Goal: Information Seeking & Learning: Learn about a topic

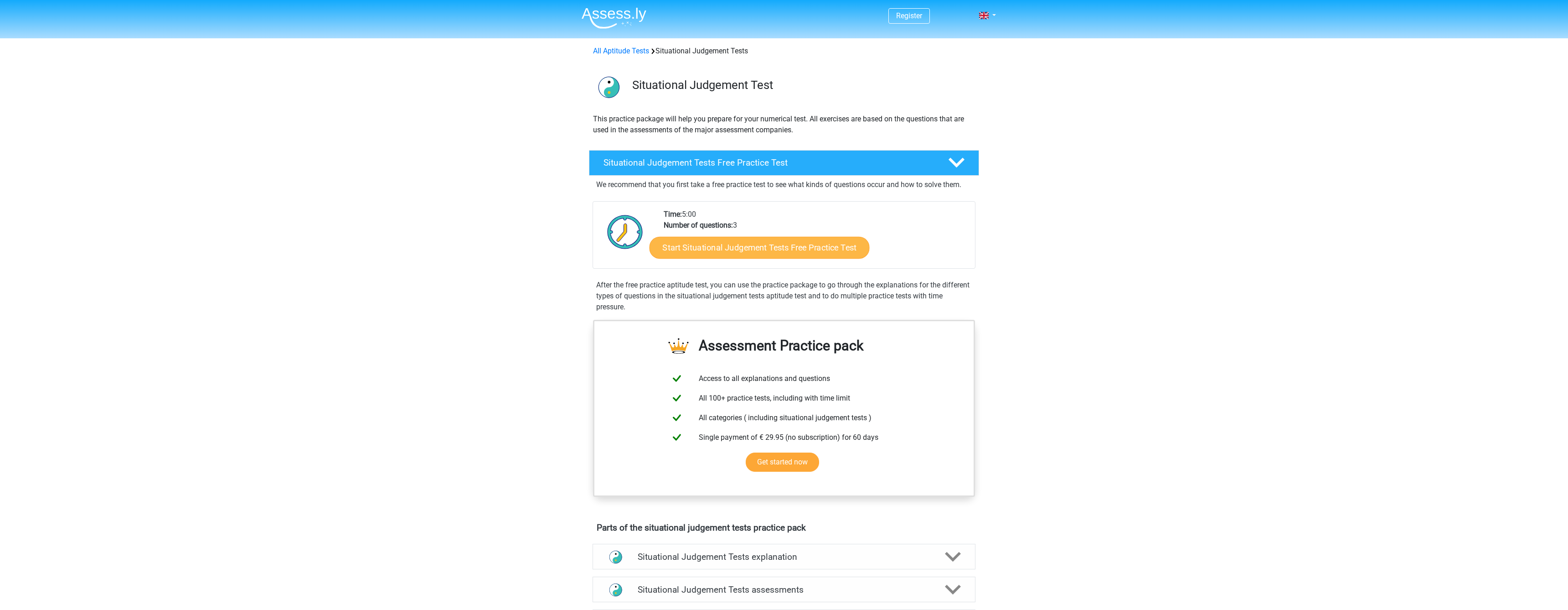
click at [763, 248] on link "Start Situational Judgement Tests Free Practice Test" at bounding box center [759, 248] width 220 height 22
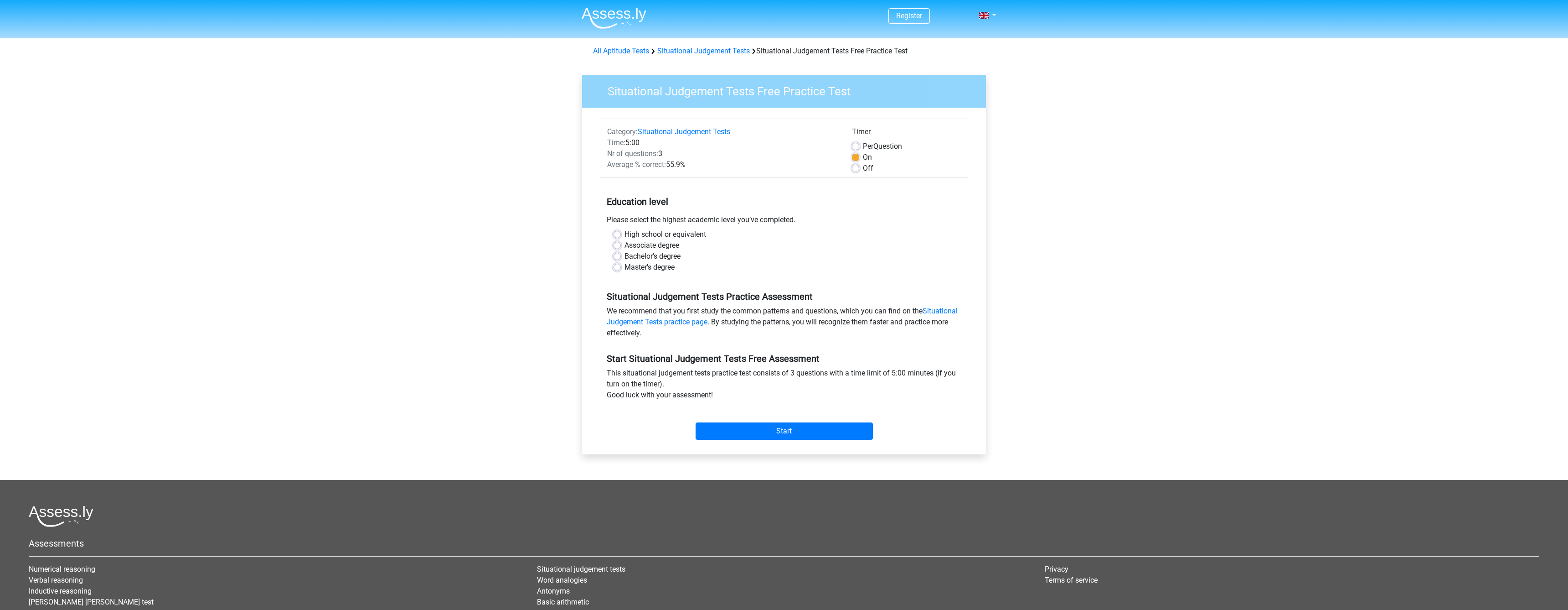
click at [666, 255] on label "Bachelor's degree" at bounding box center [652, 256] width 56 height 11
click at [620, 255] on input "Bachelor's degree" at bounding box center [617, 255] width 7 height 9
radio input "true"
click at [799, 430] on input "Start" at bounding box center [784, 431] width 177 height 17
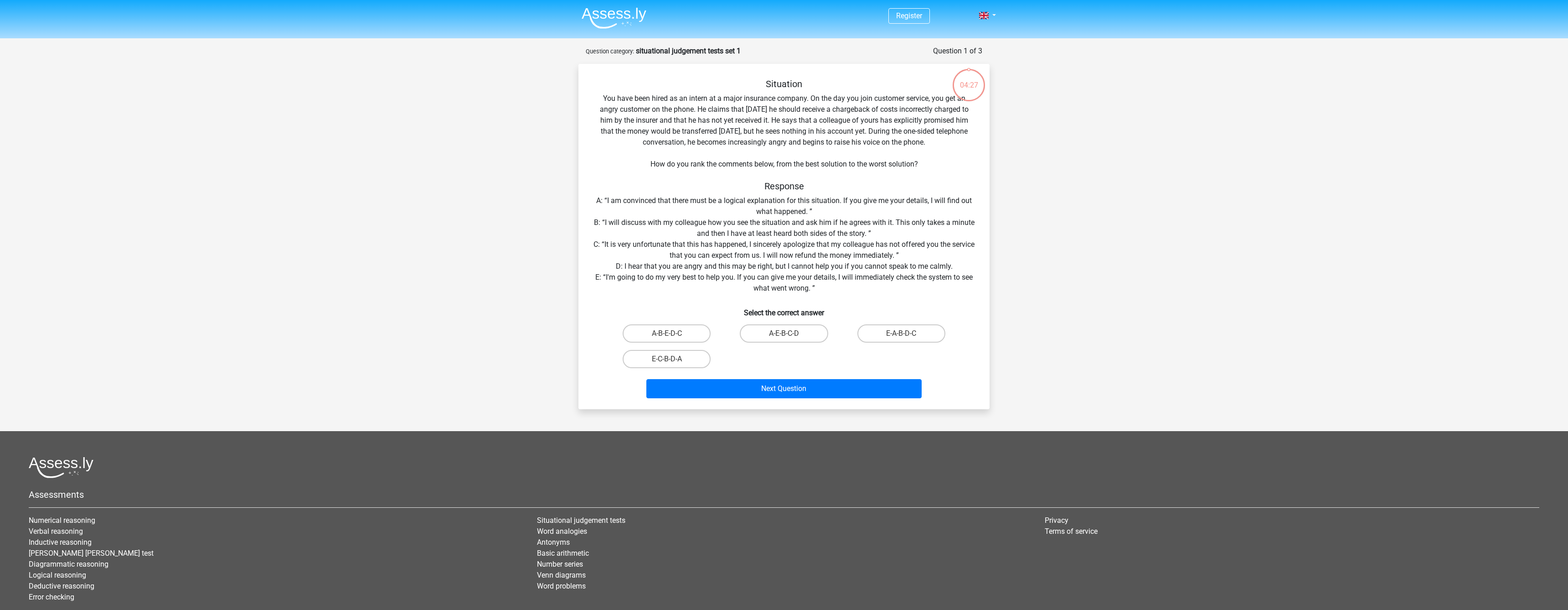
click at [929, 337] on label "E-A-B-D-C" at bounding box center [901, 333] width 88 height 18
click at [907, 337] on input "E-A-B-D-C" at bounding box center [905, 337] width 6 height 6
radio input "true"
click at [816, 384] on button "Next Question" at bounding box center [784, 388] width 276 height 20
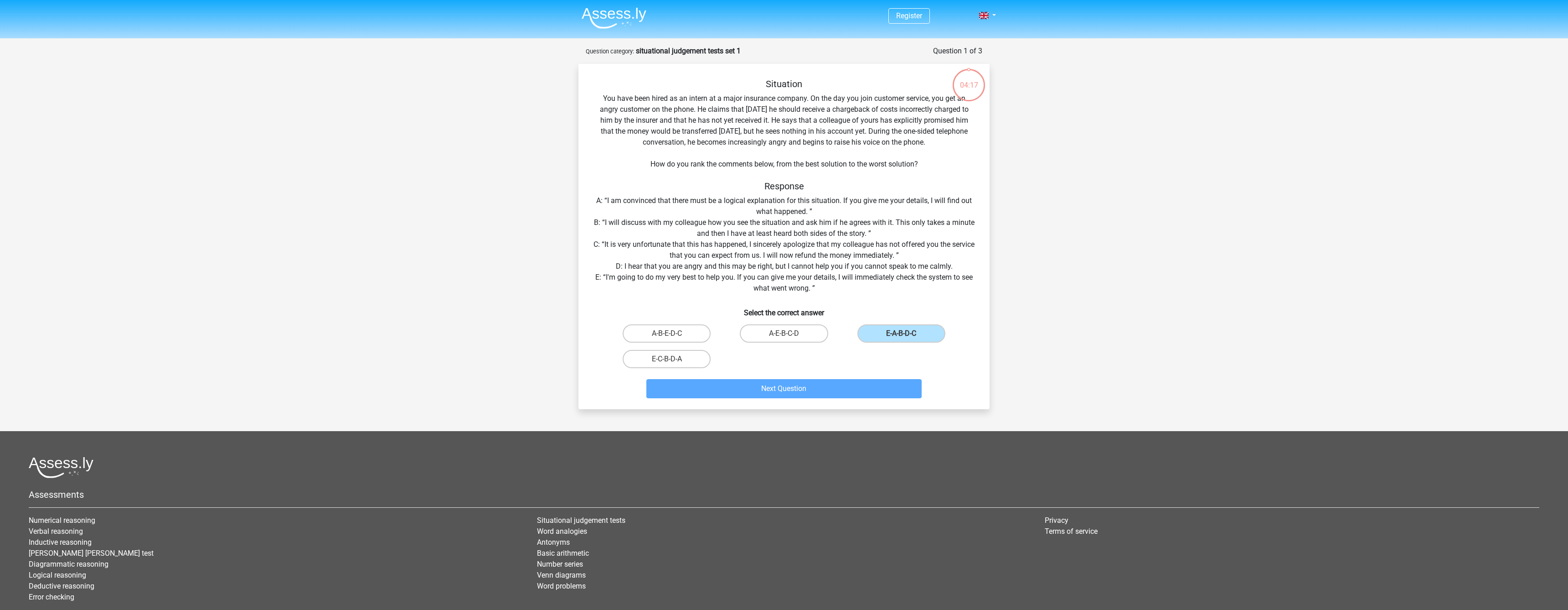
scroll to position [18, 0]
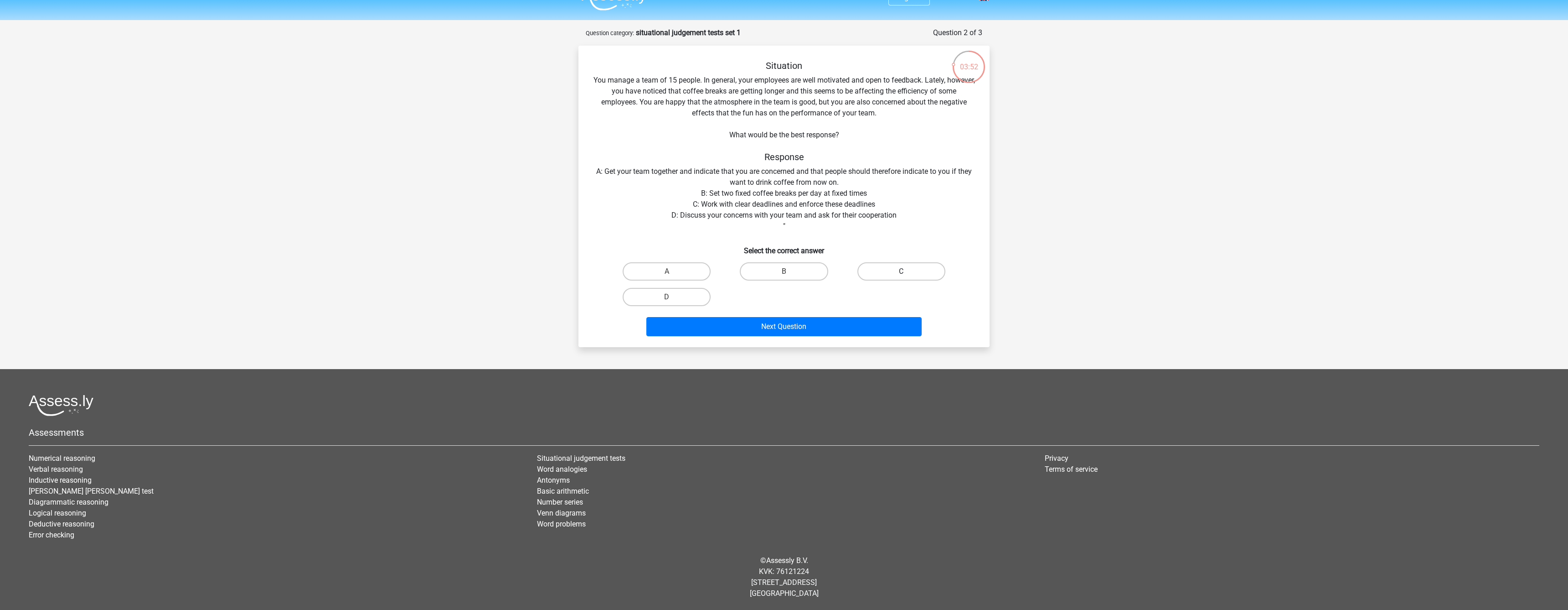
click at [893, 270] on label "C" at bounding box center [901, 271] width 88 height 18
click at [901, 271] on input "C" at bounding box center [905, 274] width 6 height 6
radio input "true"
click at [837, 323] on button "Next Question" at bounding box center [784, 326] width 276 height 20
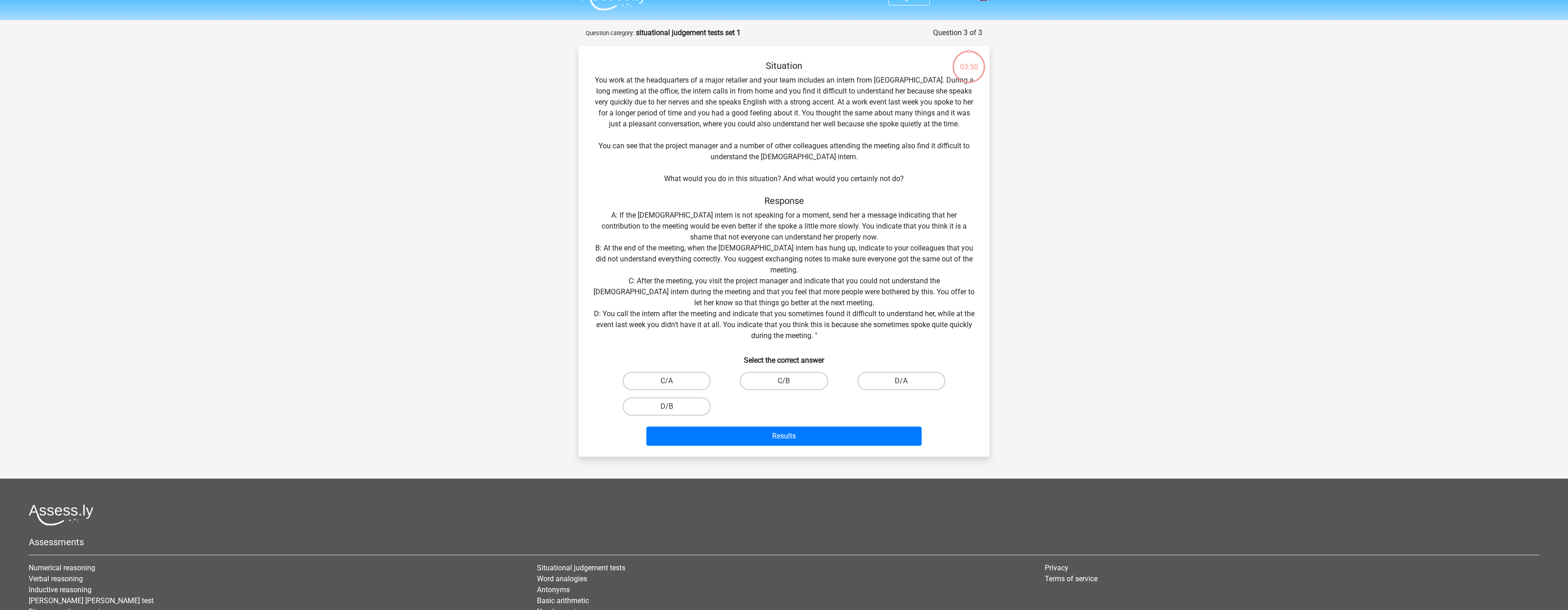
scroll to position [45, 0]
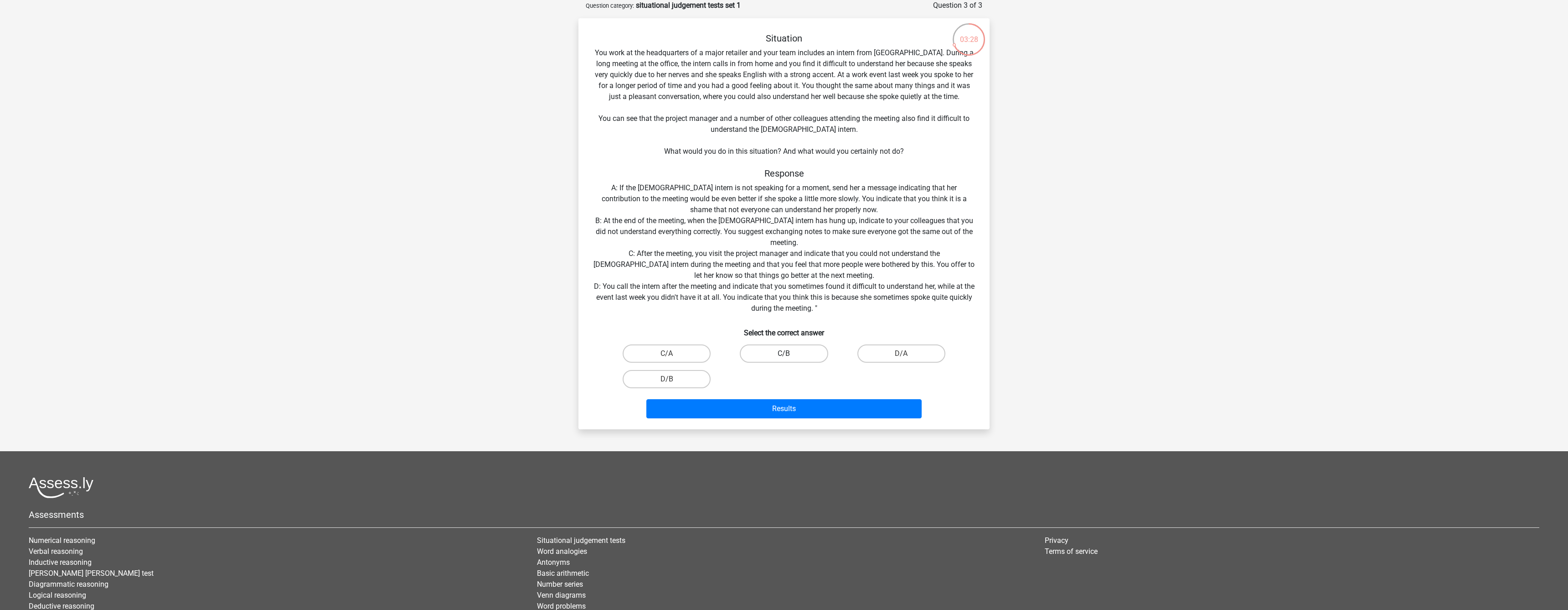
click at [802, 354] on label "C/B" at bounding box center [784, 353] width 88 height 18
click at [790, 354] on input "C/B" at bounding box center [787, 357] width 6 height 6
radio input "true"
click at [825, 412] on button "Results" at bounding box center [784, 408] width 276 height 20
